Goal: Task Accomplishment & Management: Complete application form

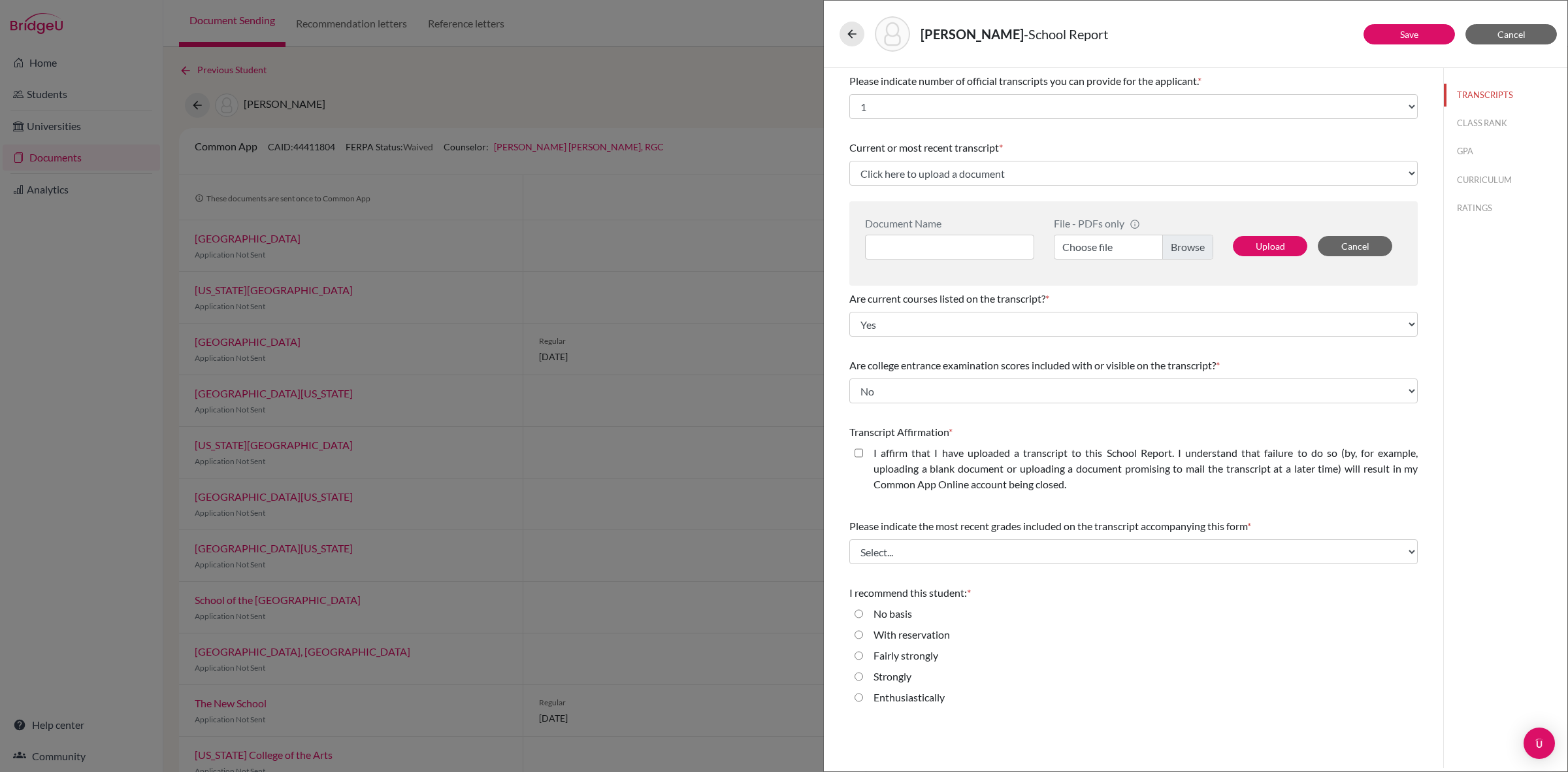
select select "1"
select select "0"
select select "1"
click at [1503, 33] on span "Cancel" at bounding box center [1511, 34] width 28 height 11
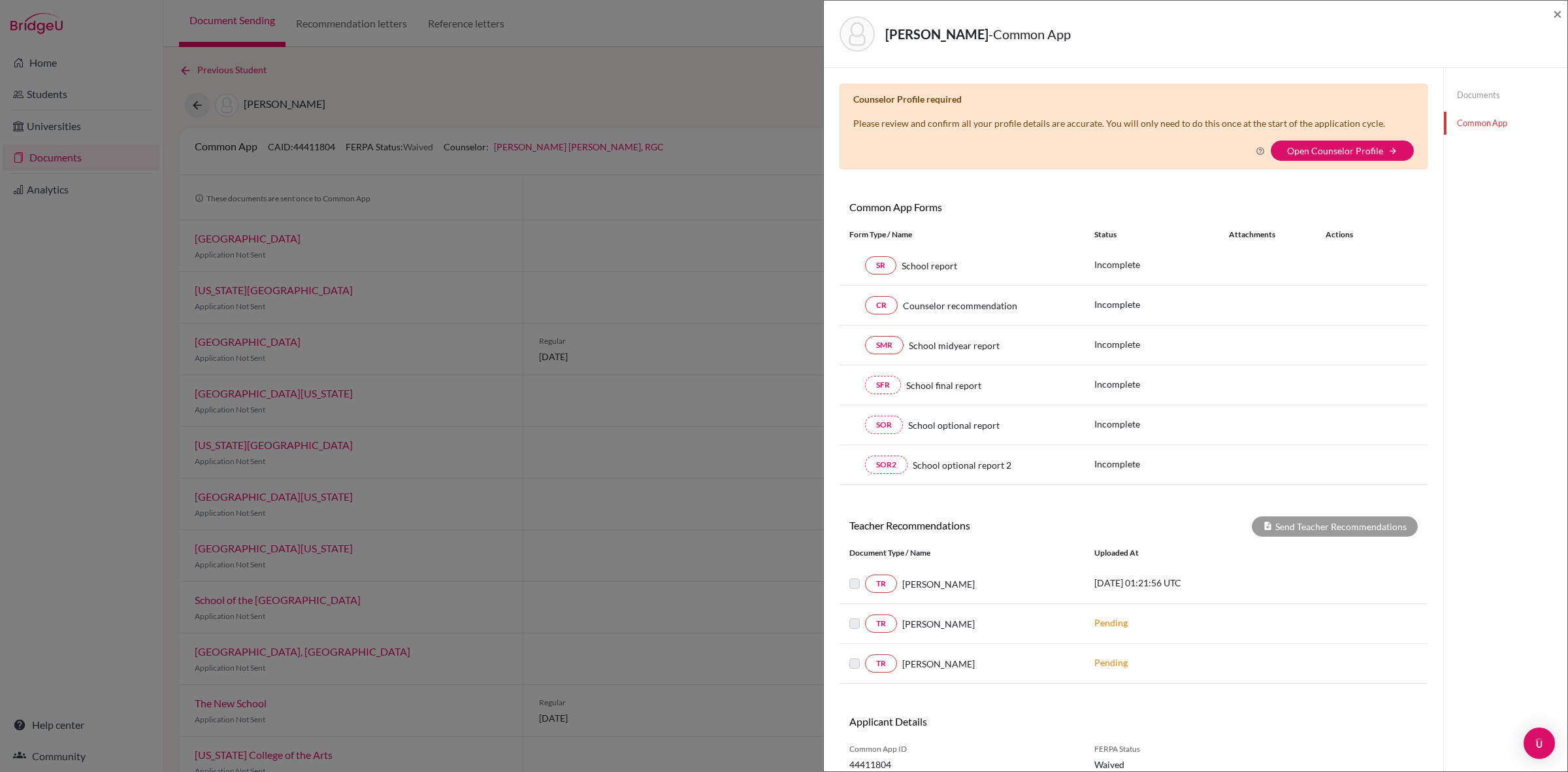
scroll to position [69, 0]
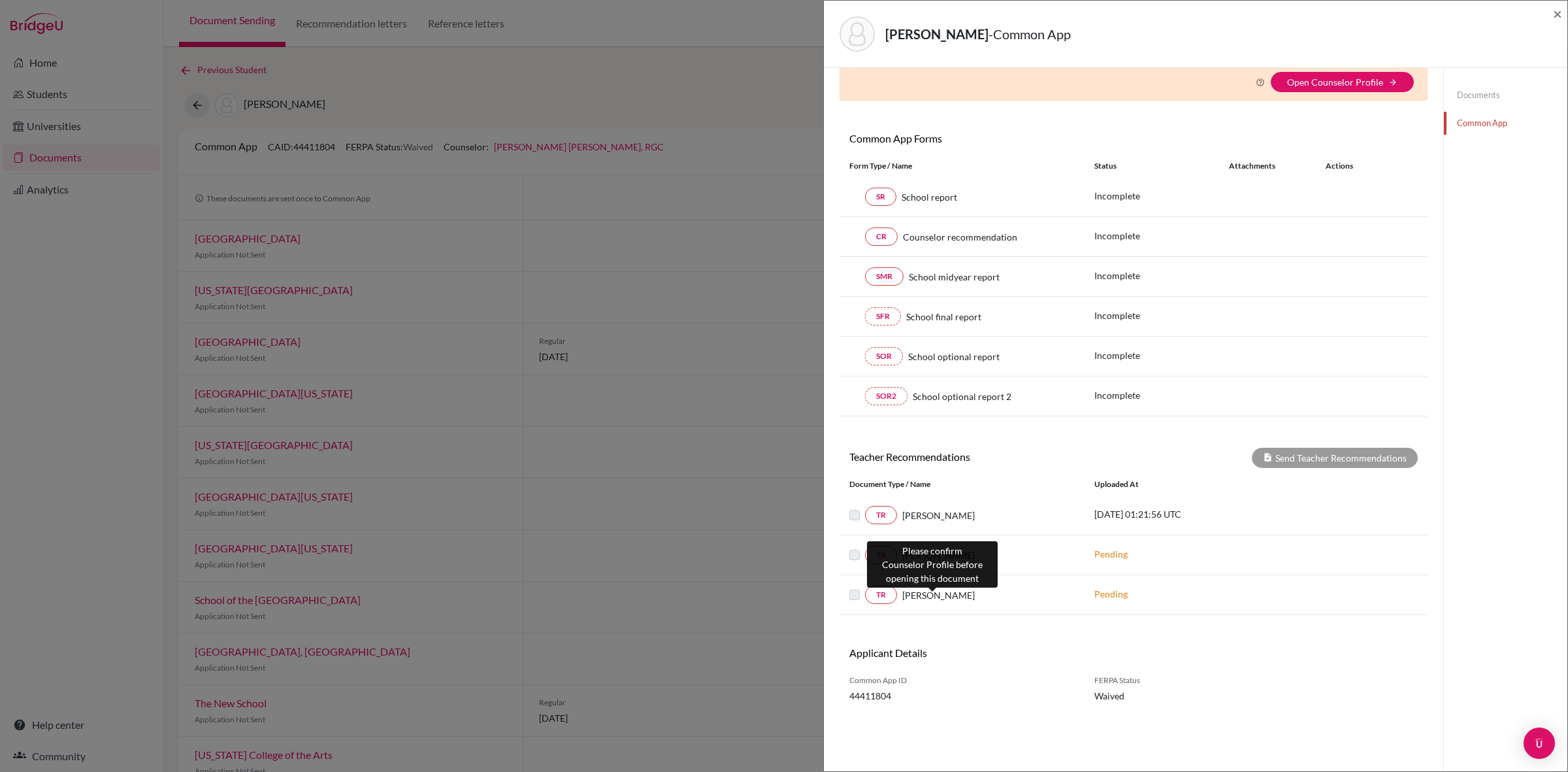
click at [922, 595] on span "[PERSON_NAME]" at bounding box center [938, 595] width 73 height 14
click at [1554, 15] on span "×" at bounding box center [1557, 13] width 9 height 19
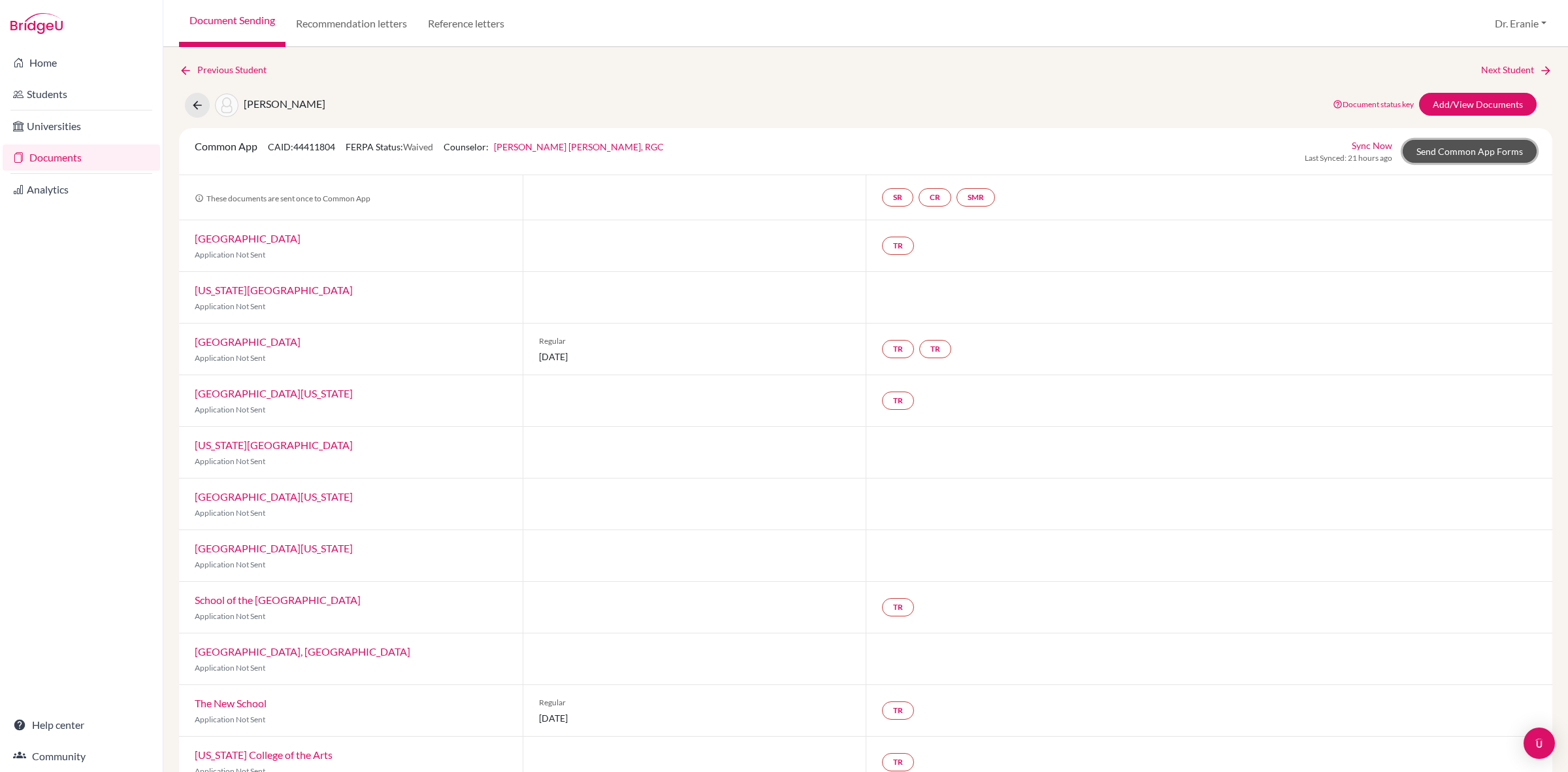
click at [1433, 144] on link "Send Common App Forms" at bounding box center [1470, 151] width 134 height 23
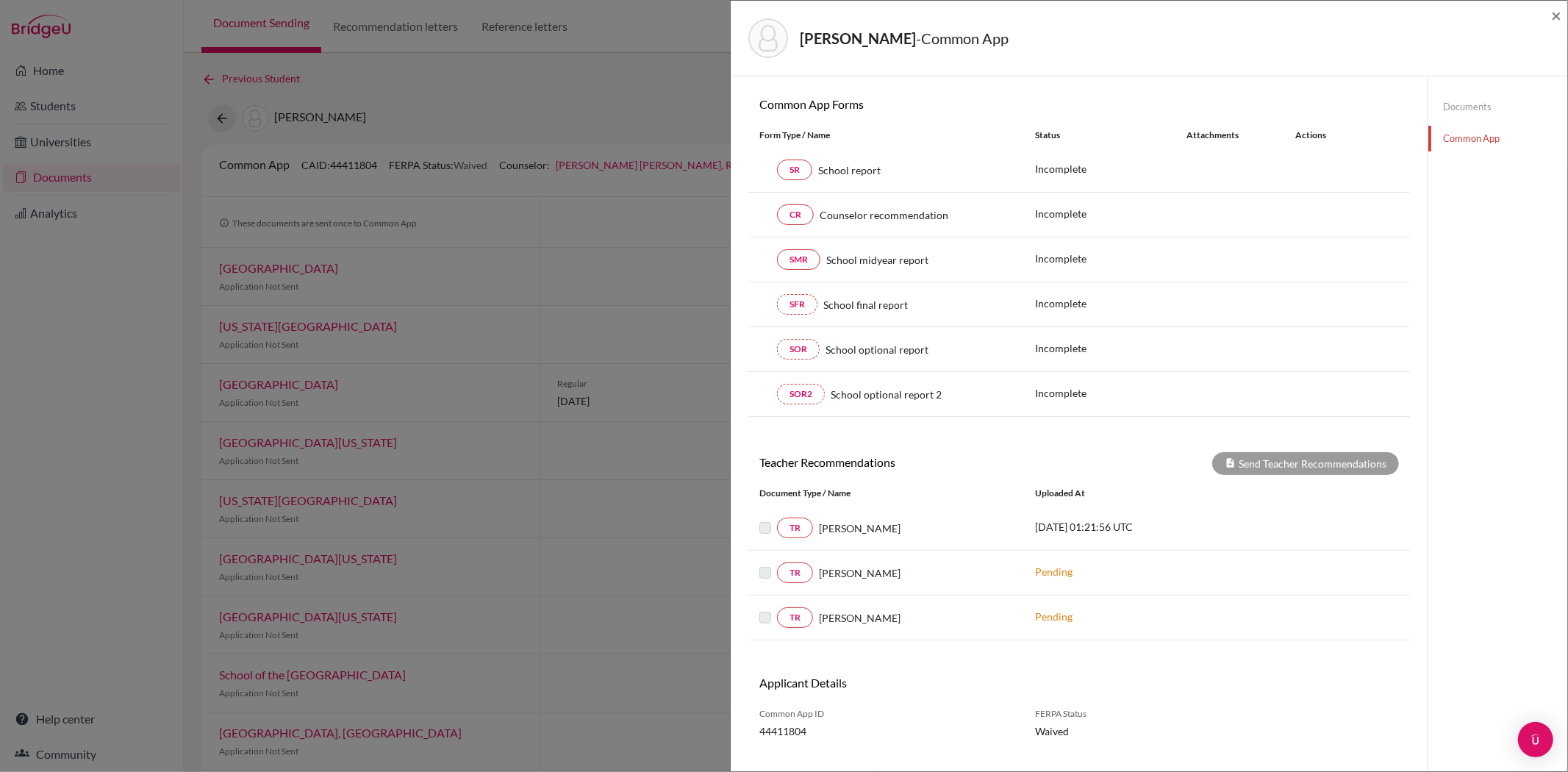
scroll to position [157, 0]
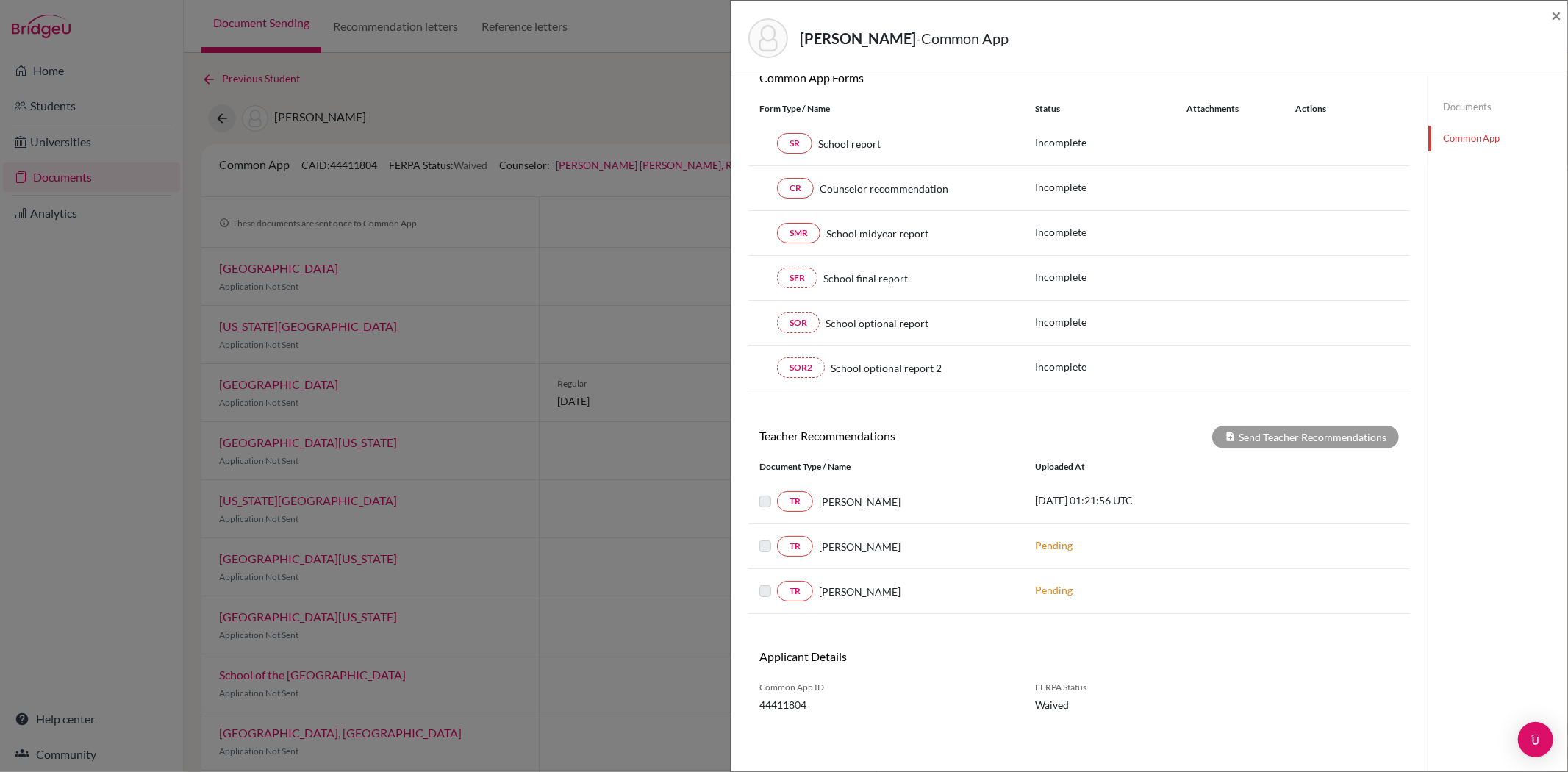
click at [1147, 586] on p "Pending" at bounding box center [1134, 590] width 199 height 15
